Goal: Use online tool/utility: Use online tool/utility

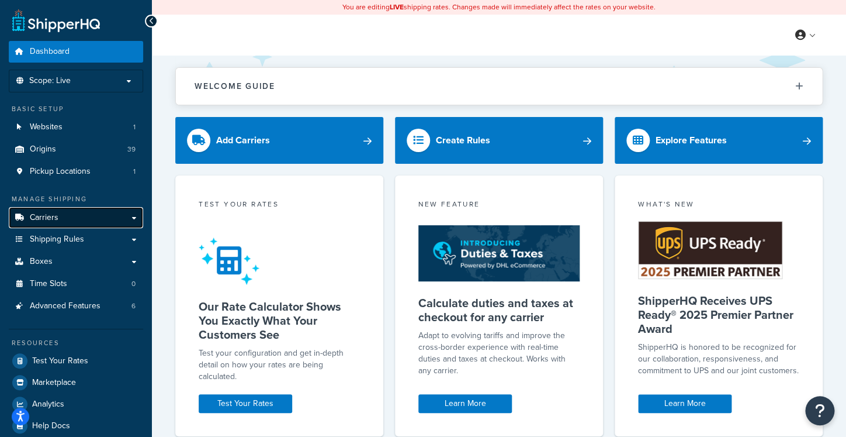
click at [109, 221] on link "Carriers" at bounding box center [76, 218] width 134 height 22
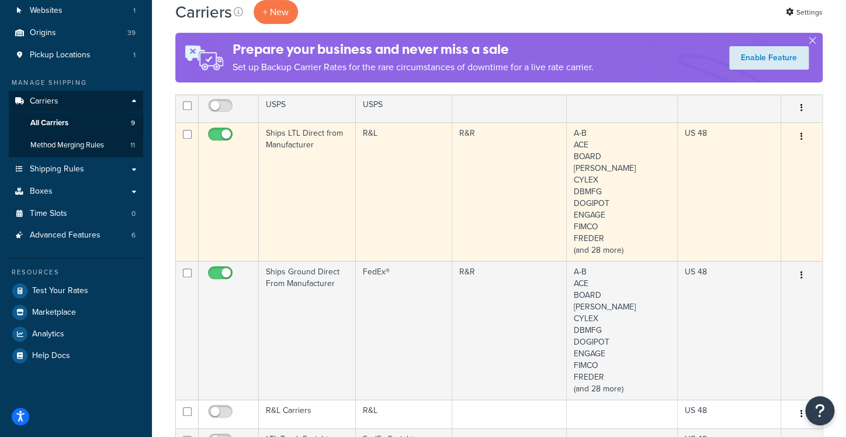
scroll to position [56, 0]
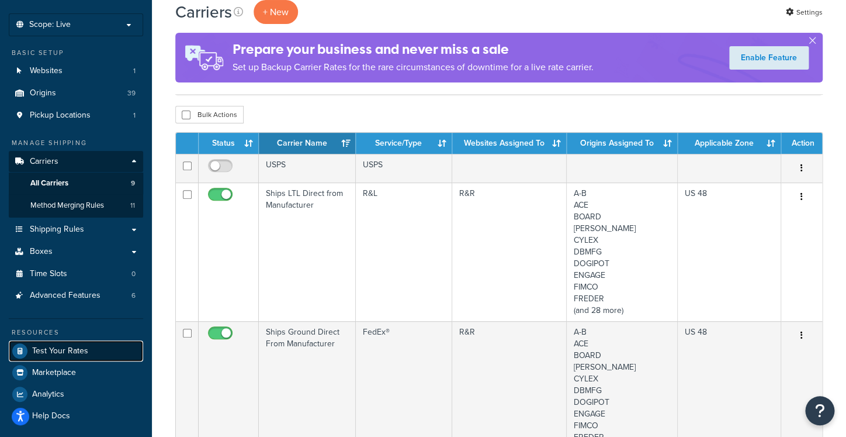
click at [79, 348] on span "Test Your Rates" at bounding box center [60, 351] width 56 height 10
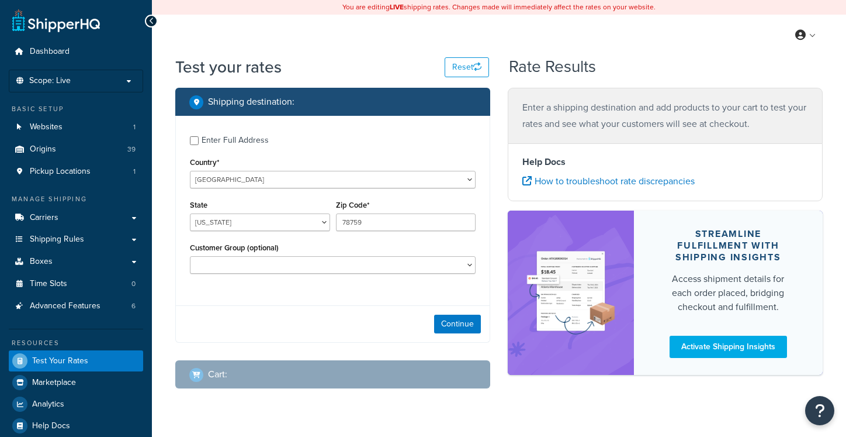
select select "TX"
click at [442, 321] on button "Continue" at bounding box center [457, 323] width 47 height 19
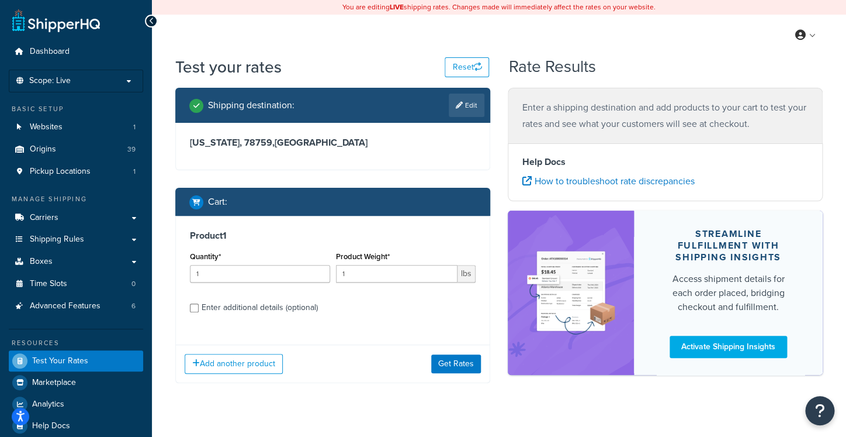
click at [448, 351] on div "Add another product Get Rates" at bounding box center [333, 363] width 314 height 38
click at [455, 358] on button "Get Rates" at bounding box center [456, 363] width 50 height 19
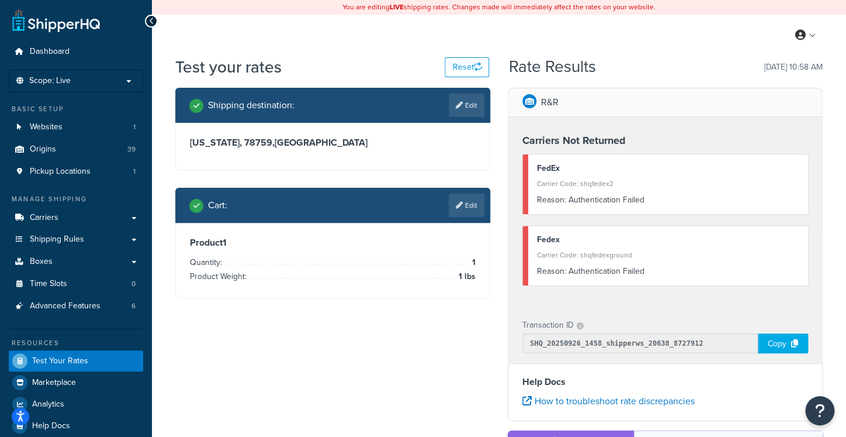
click at [579, 197] on div "Reason: Authentication Failed" at bounding box center [668, 200] width 262 height 16
click at [587, 202] on div "Reason: Authentication Failed" at bounding box center [668, 200] width 262 height 16
drag, startPoint x: 570, startPoint y: 200, endPoint x: 661, endPoint y: 202, distance: 91.2
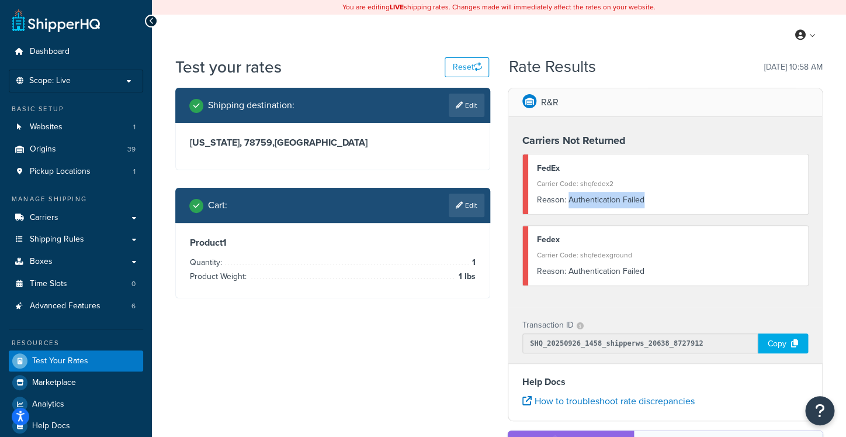
click at [661, 202] on div "Reason: Authentication Failed" at bounding box center [668, 200] width 262 height 16
click at [764, 337] on div "Copy" at bounding box center [783, 343] width 50 height 20
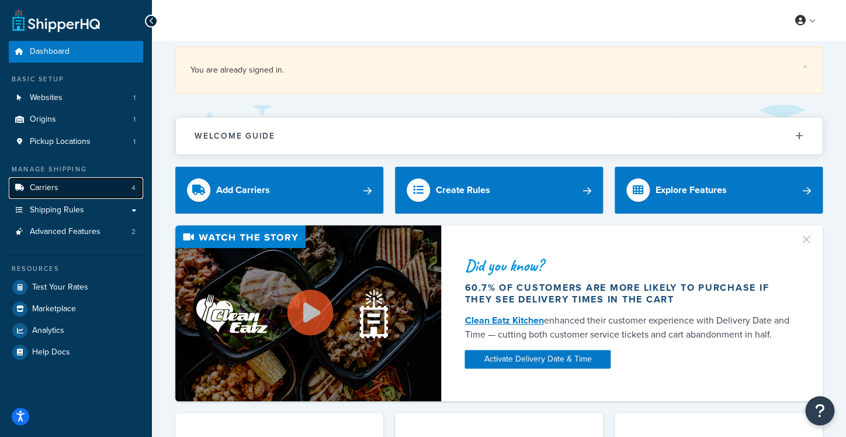
click at [103, 184] on link "Carriers 4" at bounding box center [76, 188] width 134 height 22
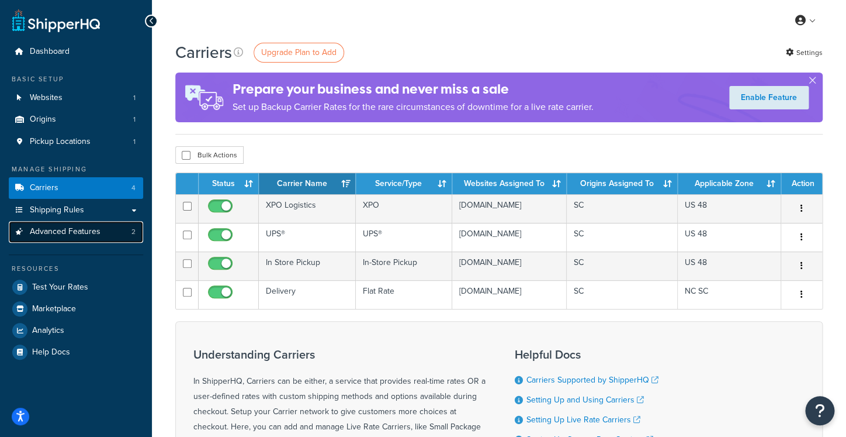
click at [81, 234] on span "Advanced Features" at bounding box center [65, 232] width 71 height 10
